Goal: Check status

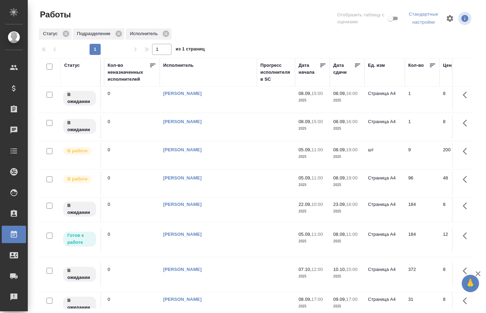
scroll to position [106, 403]
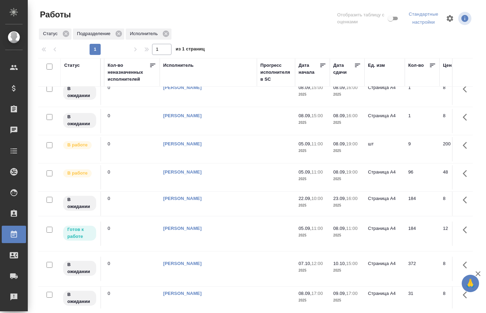
click at [321, 232] on p "2025" at bounding box center [313, 235] width 28 height 7
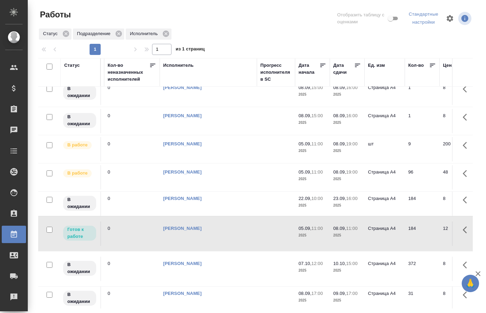
click at [321, 232] on p "2025" at bounding box center [313, 235] width 28 height 7
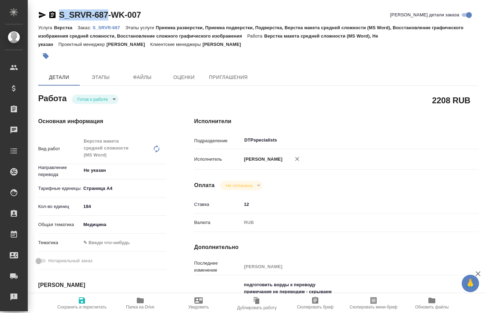
drag, startPoint x: 59, startPoint y: 9, endPoint x: 108, endPoint y: 16, distance: 49.9
click at [108, 16] on div "S_SRVR-687-WK-007 Кратко детали заказа Услуга Верстка Заказ: S_SRVR-687 Этапы у…" at bounding box center [258, 311] width 448 height 622
copy link "S_SRVR-687"
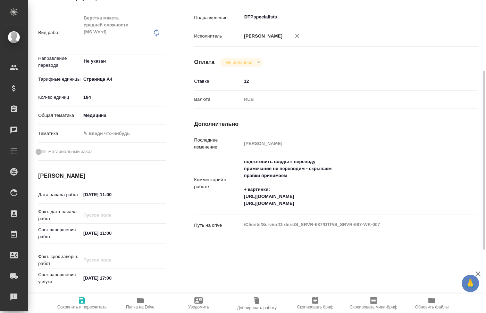
scroll to position [88, 0]
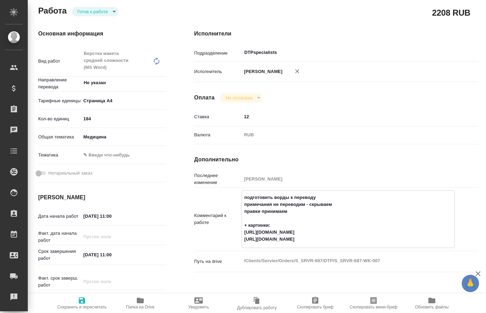
drag, startPoint x: 345, startPoint y: 203, endPoint x: 243, endPoint y: 206, distance: 102.5
click at [243, 206] on textarea "подготовить ворды к переводу примечания не переводим - скрываем правки принимае…" at bounding box center [348, 217] width 213 height 53
click at [301, 210] on textarea "подготовить ворды к переводу примечания не переводим - скрываем правки принимае…" at bounding box center [348, 217] width 213 height 53
drag, startPoint x: 337, startPoint y: 204, endPoint x: 243, endPoint y: 206, distance: 93.8
click at [243, 206] on textarea "подготовить ворды к переводу примечания не переводим - скрываем правки принимае…" at bounding box center [348, 217] width 213 height 53
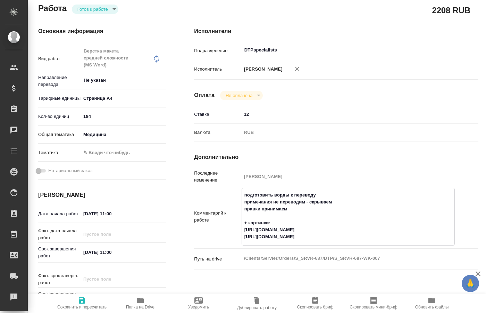
scroll to position [0, 0]
